Goal: Find specific page/section: Find specific page/section

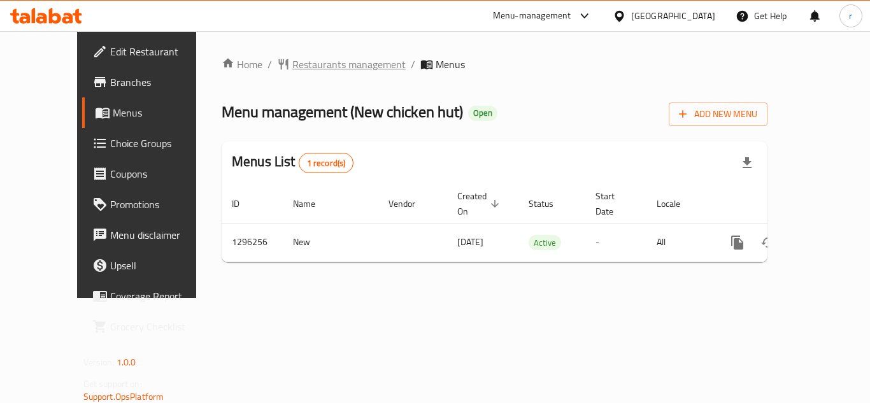
click at [292, 68] on span "Restaurants management" at bounding box center [348, 64] width 113 height 15
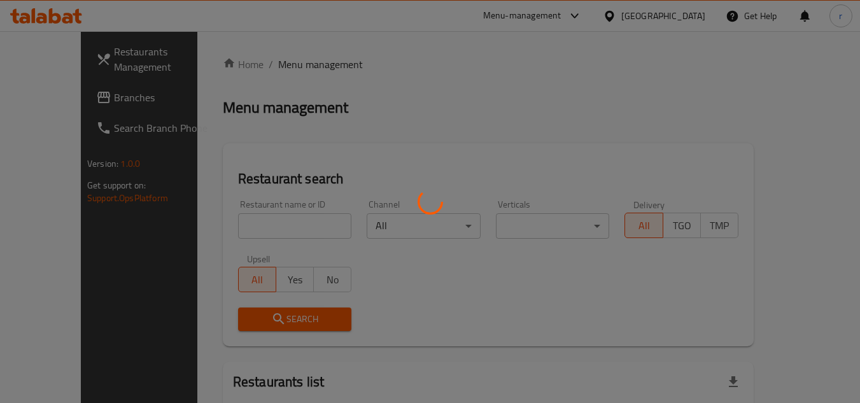
click at [239, 220] on div at bounding box center [430, 201] width 860 height 403
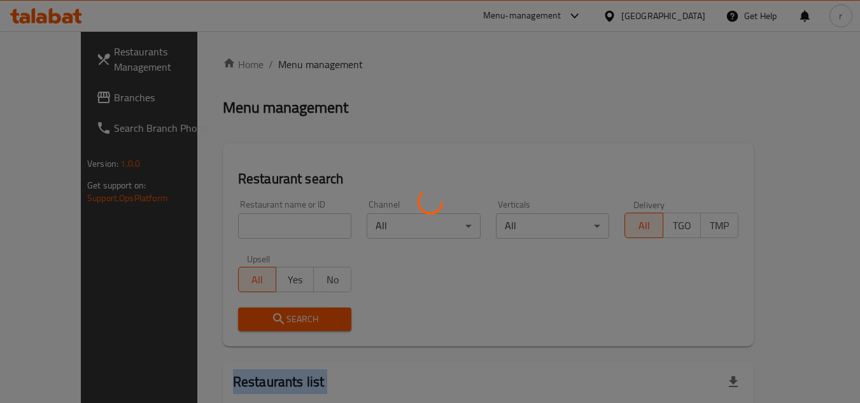
click at [239, 220] on div at bounding box center [430, 201] width 860 height 403
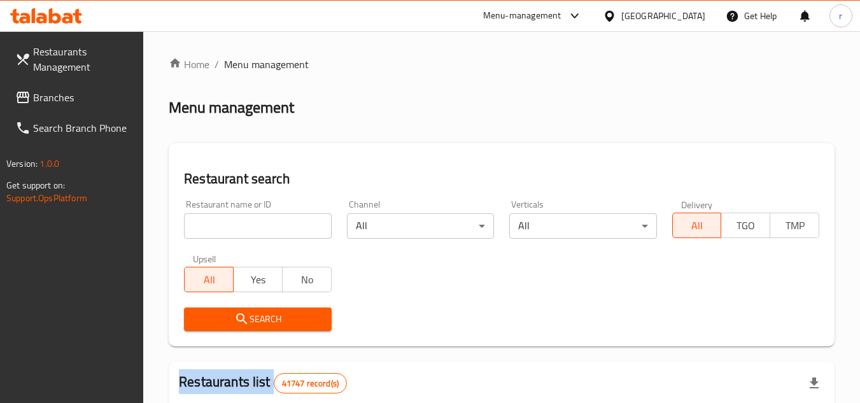
click at [239, 220] on div at bounding box center [430, 201] width 860 height 403
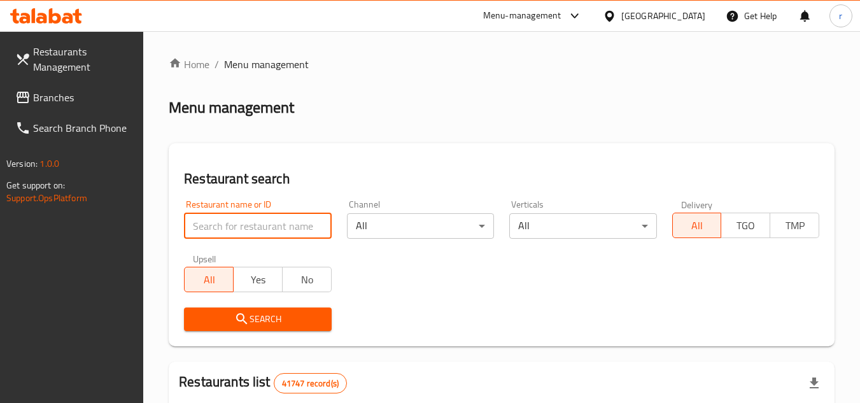
click at [239, 220] on input "search" at bounding box center [257, 225] width 147 height 25
paste input "699954"
type input "699954"
click at [251, 325] on span "Search" at bounding box center [257, 319] width 127 height 16
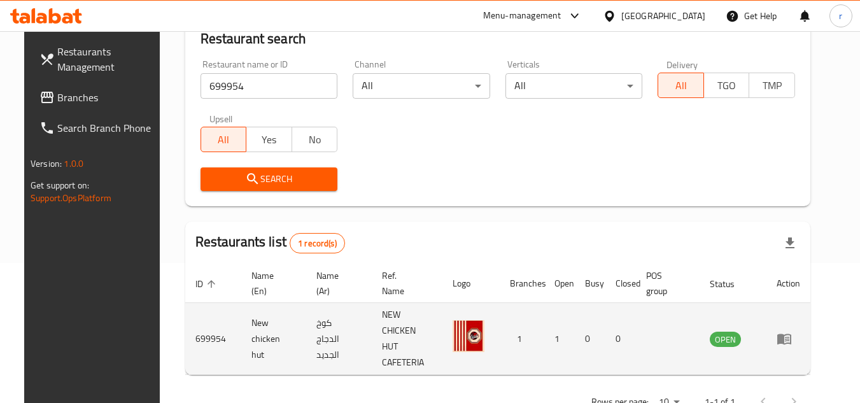
scroll to position [154, 0]
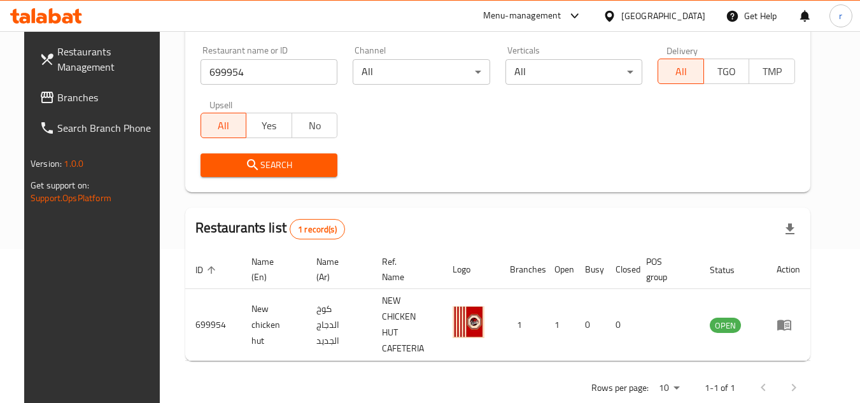
click at [60, 97] on span "Branches" at bounding box center [107, 97] width 101 height 15
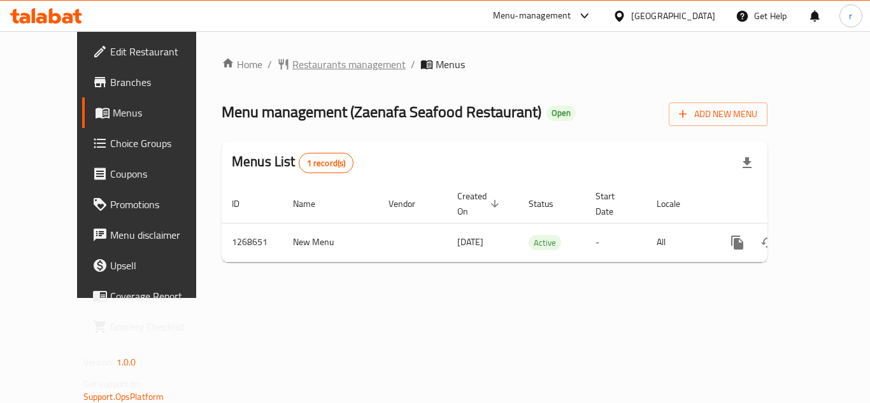
click at [292, 59] on span "Restaurants management" at bounding box center [348, 64] width 113 height 15
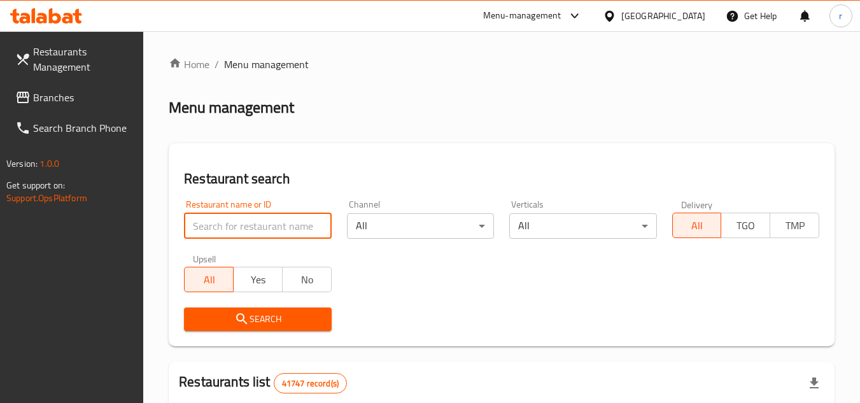
click at [263, 226] on input "search" at bounding box center [257, 225] width 147 height 25
paste input "688238"
type input "688238"
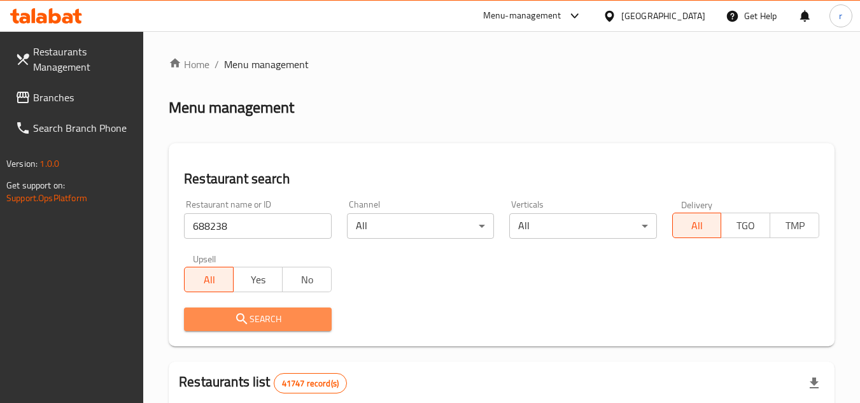
click at [232, 323] on span "Search" at bounding box center [257, 319] width 127 height 16
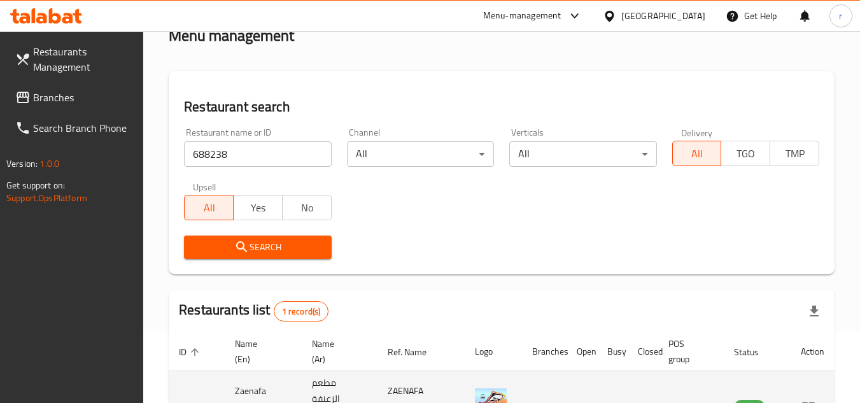
scroll to position [181, 0]
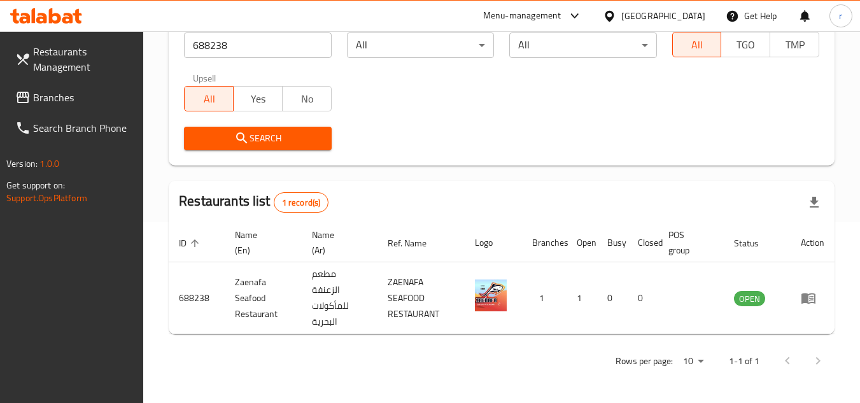
click at [55, 103] on span "Branches" at bounding box center [83, 97] width 101 height 15
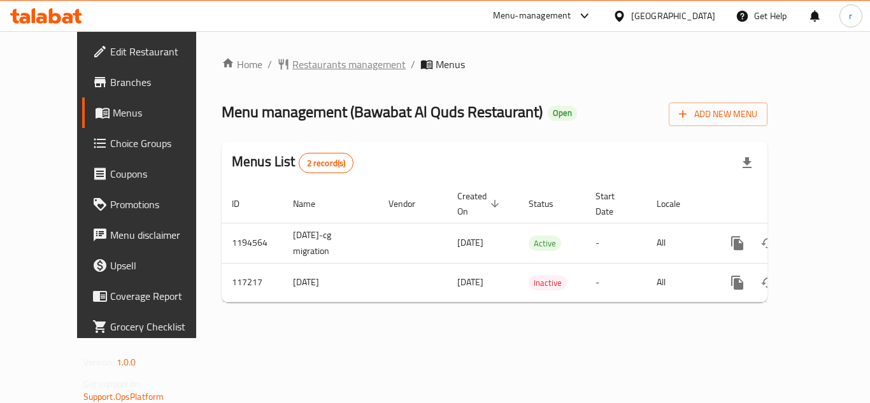
click at [292, 60] on span "Restaurants management" at bounding box center [348, 64] width 113 height 15
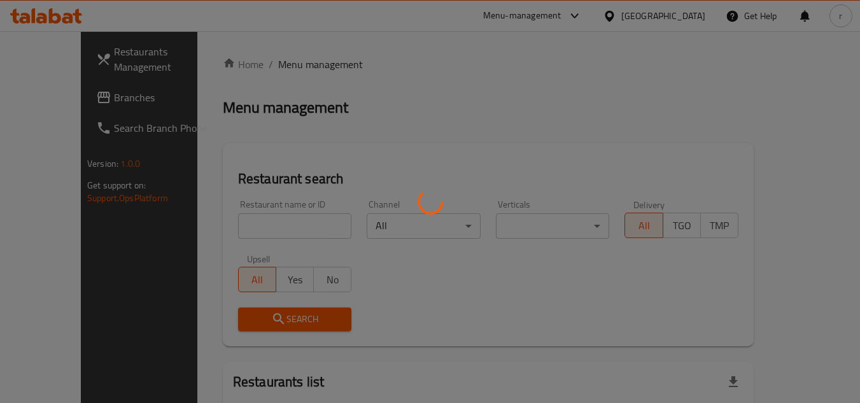
click at [239, 218] on div at bounding box center [430, 201] width 860 height 403
click at [235, 231] on div at bounding box center [430, 201] width 860 height 403
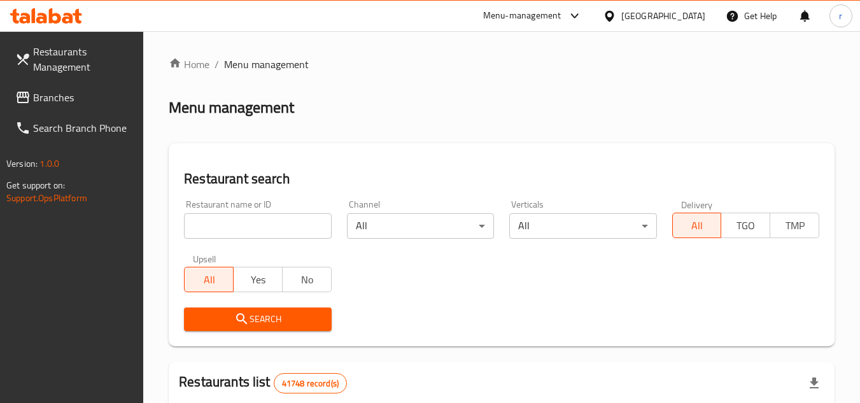
click at [238, 231] on input "search" at bounding box center [257, 225] width 147 height 25
paste input "605996"
type input "605996"
click at [241, 313] on icon "submit" at bounding box center [241, 318] width 15 height 15
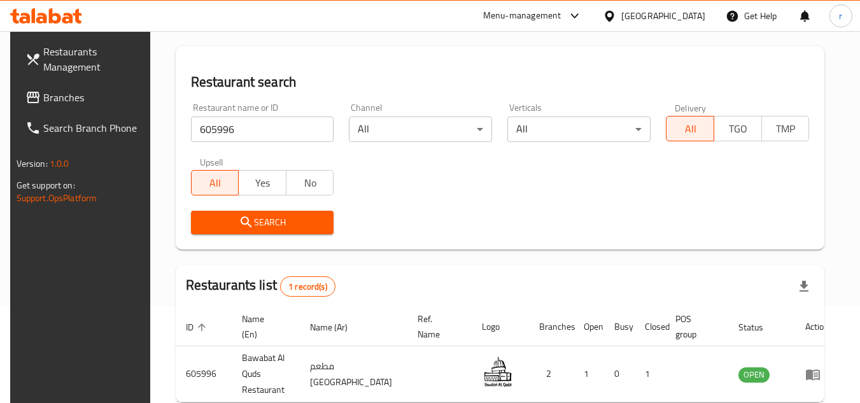
scroll to position [154, 0]
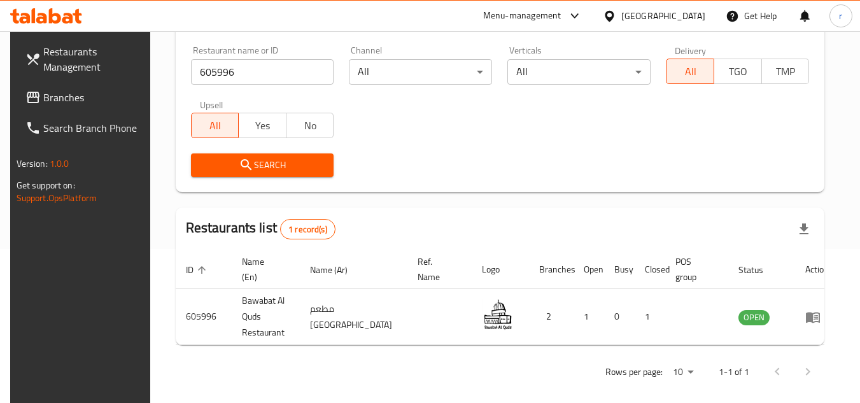
click at [56, 96] on span "Branches" at bounding box center [93, 97] width 101 height 15
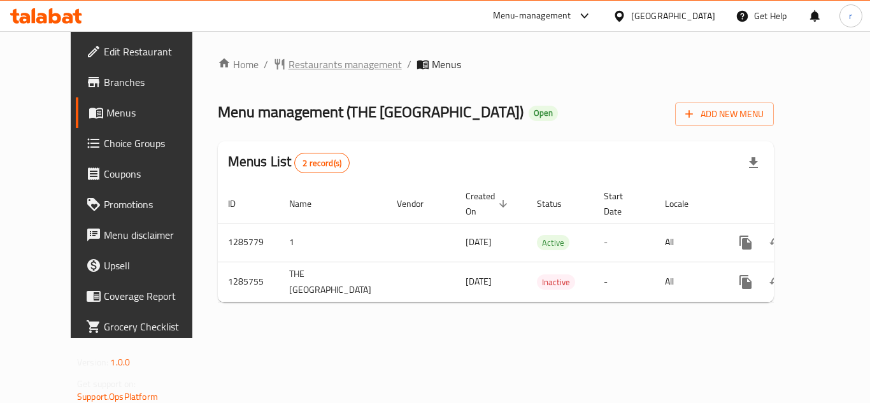
click at [316, 66] on span "Restaurants management" at bounding box center [344, 64] width 113 height 15
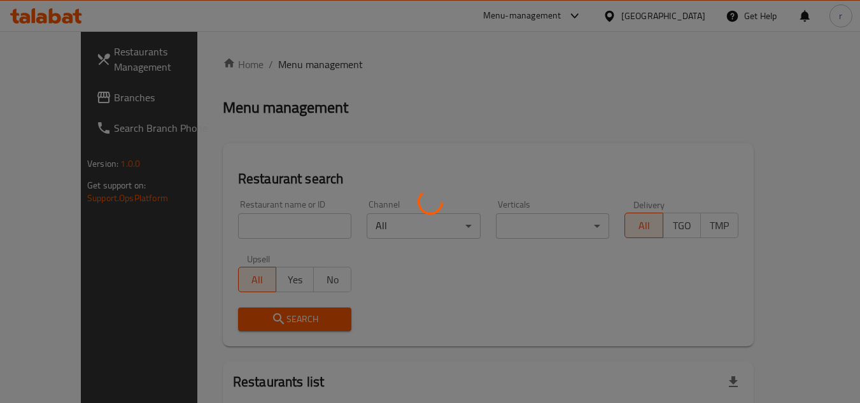
click at [274, 228] on div at bounding box center [430, 201] width 860 height 403
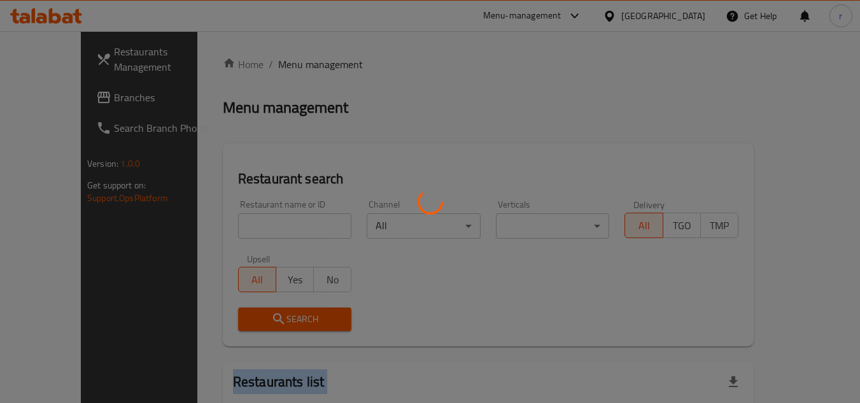
click at [274, 228] on div at bounding box center [430, 201] width 860 height 403
click at [274, 225] on div at bounding box center [430, 201] width 860 height 403
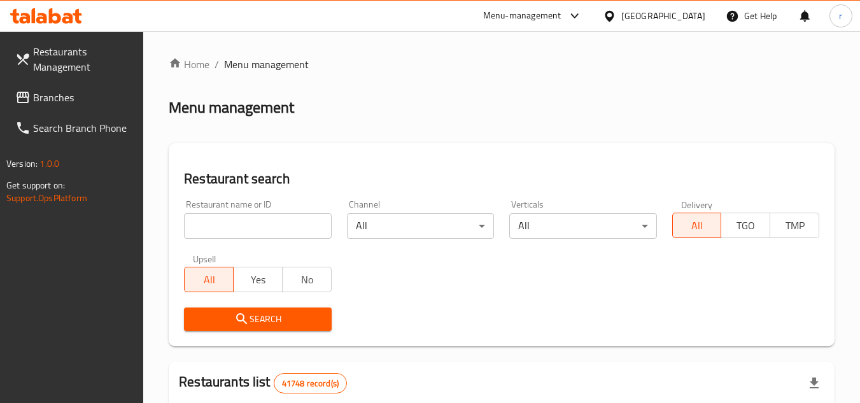
click at [278, 227] on input "search" at bounding box center [257, 225] width 147 height 25
paste input "696055"
type input "696055"
click at [260, 316] on span "Search" at bounding box center [257, 319] width 127 height 16
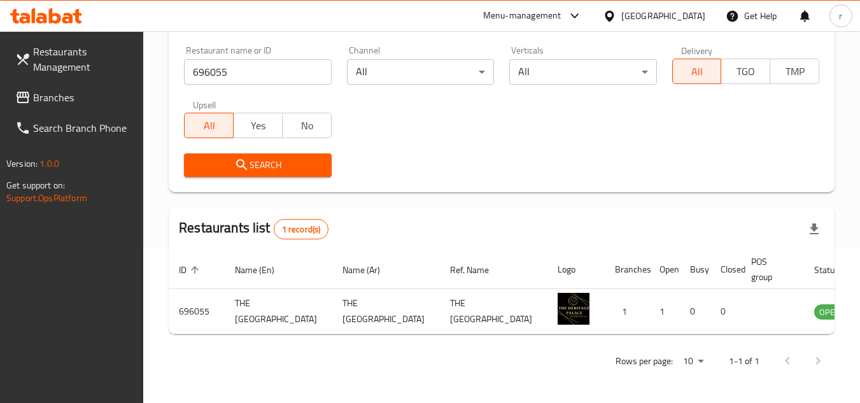
scroll to position [165, 0]
drag, startPoint x: 64, startPoint y: 101, endPoint x: 70, endPoint y: 95, distance: 9.0
click at [64, 101] on span "Branches" at bounding box center [83, 97] width 101 height 15
